Goal: Information Seeking & Learning: Learn about a topic

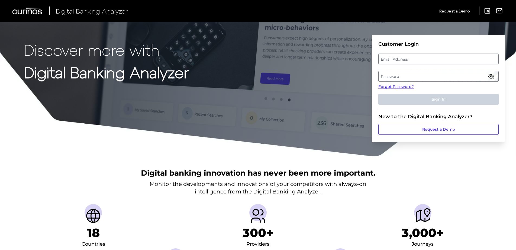
click at [434, 59] on label "Email Address" at bounding box center [439, 59] width 120 height 10
click at [434, 59] on input "email" at bounding box center [438, 59] width 120 height 11
type input "[PERSON_NAME][EMAIL_ADDRESS][PERSON_NAME][DOMAIN_NAME]"
click at [430, 76] on label "Password" at bounding box center [439, 77] width 120 height 10
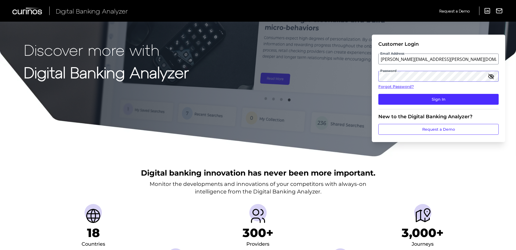
click at [378, 94] on button "Sign In" at bounding box center [438, 99] width 120 height 11
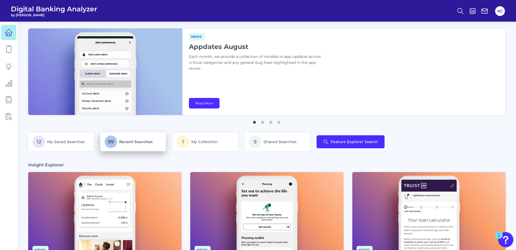
click at [129, 140] on span "Recent Searches" at bounding box center [135, 142] width 33 height 5
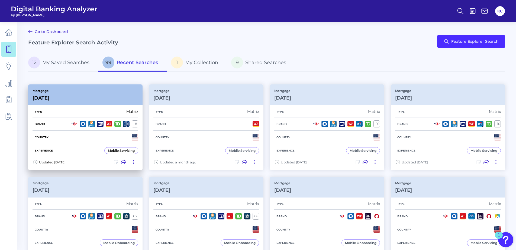
click at [116, 148] on div "Mobile Servicing" at bounding box center [121, 150] width 34 height 7
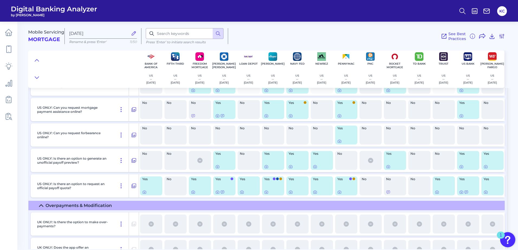
scroll to position [2439, 0]
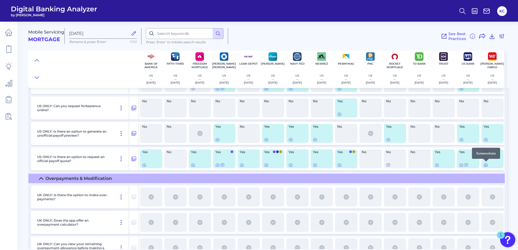
click at [486, 165] on icon at bounding box center [486, 165] width 4 height 4
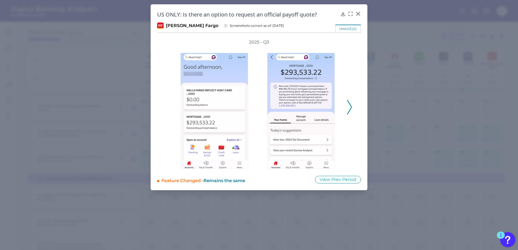
click at [346, 111] on div "2025 - Q3" at bounding box center [259, 104] width 186 height 130
click at [355, 112] on div "2025 - Q3" at bounding box center [259, 104] width 204 height 130
click at [348, 109] on icon at bounding box center [349, 107] width 5 height 15
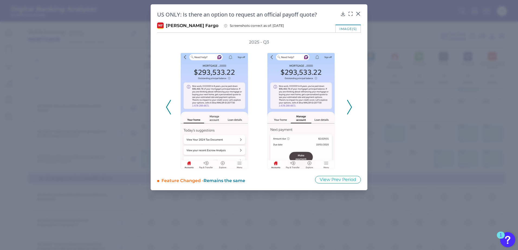
click at [349, 109] on icon at bounding box center [349, 107] width 5 height 15
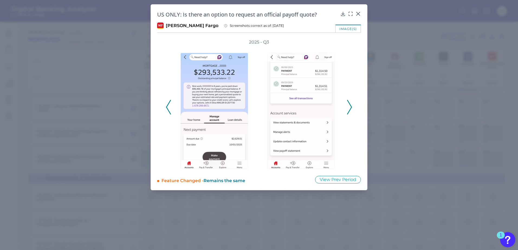
click at [349, 109] on icon at bounding box center [349, 107] width 5 height 15
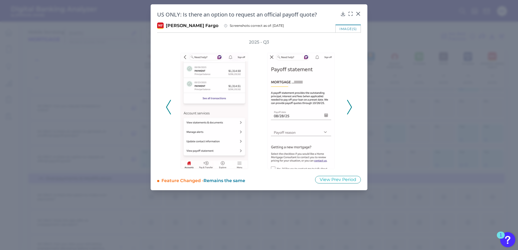
click at [349, 109] on icon at bounding box center [349, 107] width 5 height 15
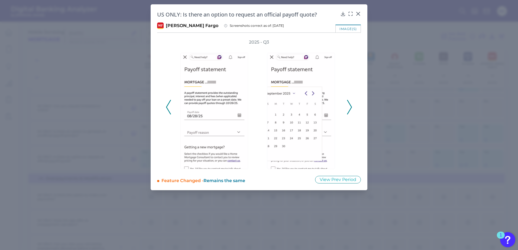
click at [349, 109] on icon at bounding box center [349, 107] width 5 height 15
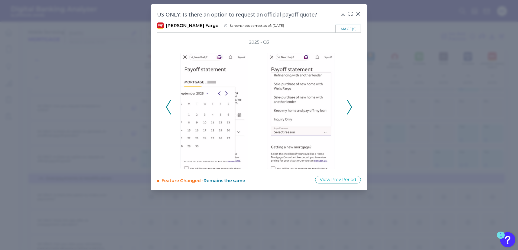
click at [349, 109] on icon at bounding box center [349, 107] width 5 height 15
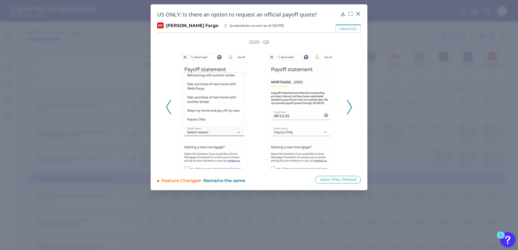
click at [349, 109] on icon at bounding box center [349, 107] width 5 height 15
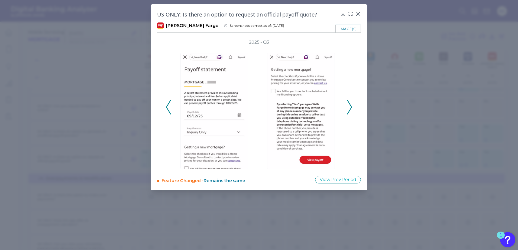
click at [349, 109] on icon at bounding box center [349, 107] width 5 height 15
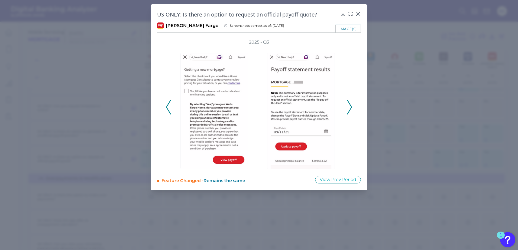
click at [349, 109] on icon at bounding box center [349, 107] width 5 height 15
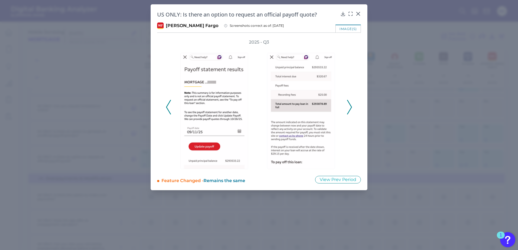
click at [349, 109] on icon at bounding box center [349, 107] width 5 height 15
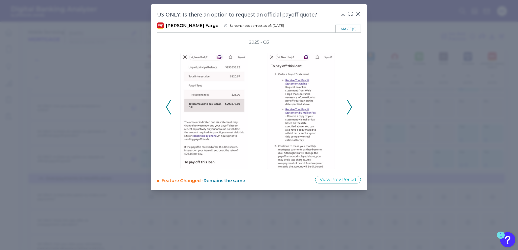
click at [349, 109] on icon at bounding box center [349, 107] width 5 height 15
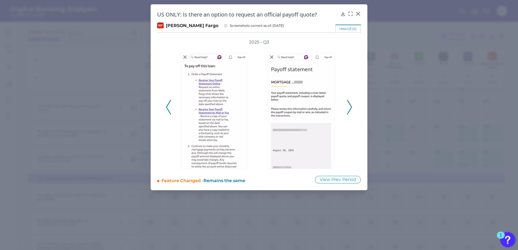
click at [349, 109] on icon at bounding box center [349, 107] width 5 height 15
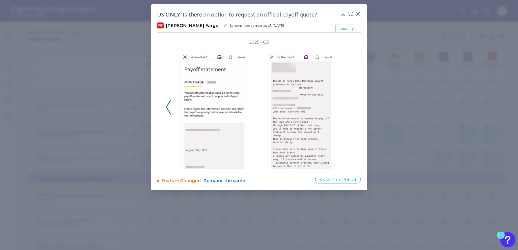
click at [349, 109] on div "2025 - Q3" at bounding box center [259, 104] width 186 height 130
click at [360, 11] on div "US ONLY: Is there an option to request an official payoff quote? [PERSON_NAME] …" at bounding box center [259, 97] width 217 height 186
click at [360, 14] on icon at bounding box center [358, 13] width 5 height 5
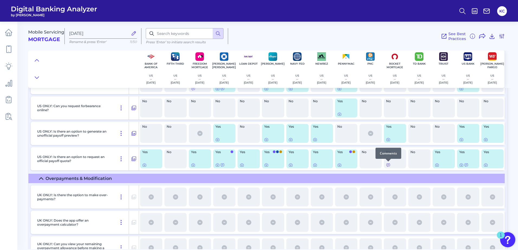
click at [389, 166] on icon at bounding box center [388, 165] width 3 height 3
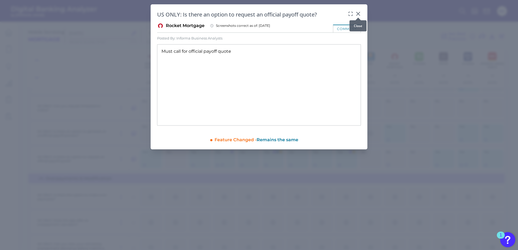
click at [360, 14] on icon at bounding box center [358, 13] width 5 height 5
